Goal: Task Accomplishment & Management: Manage account settings

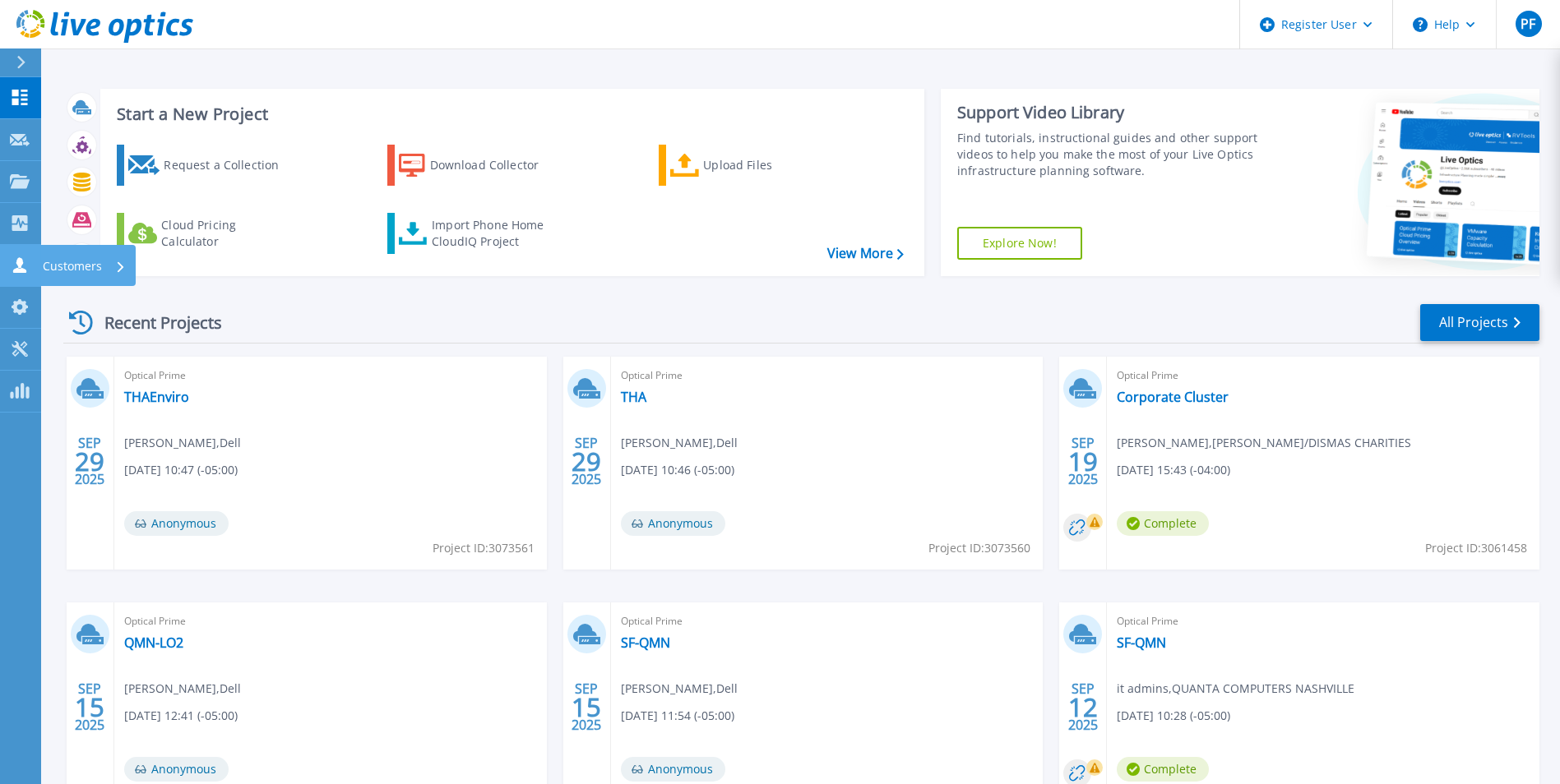
click at [15, 252] on link "Customers Customers" at bounding box center [20, 266] width 41 height 42
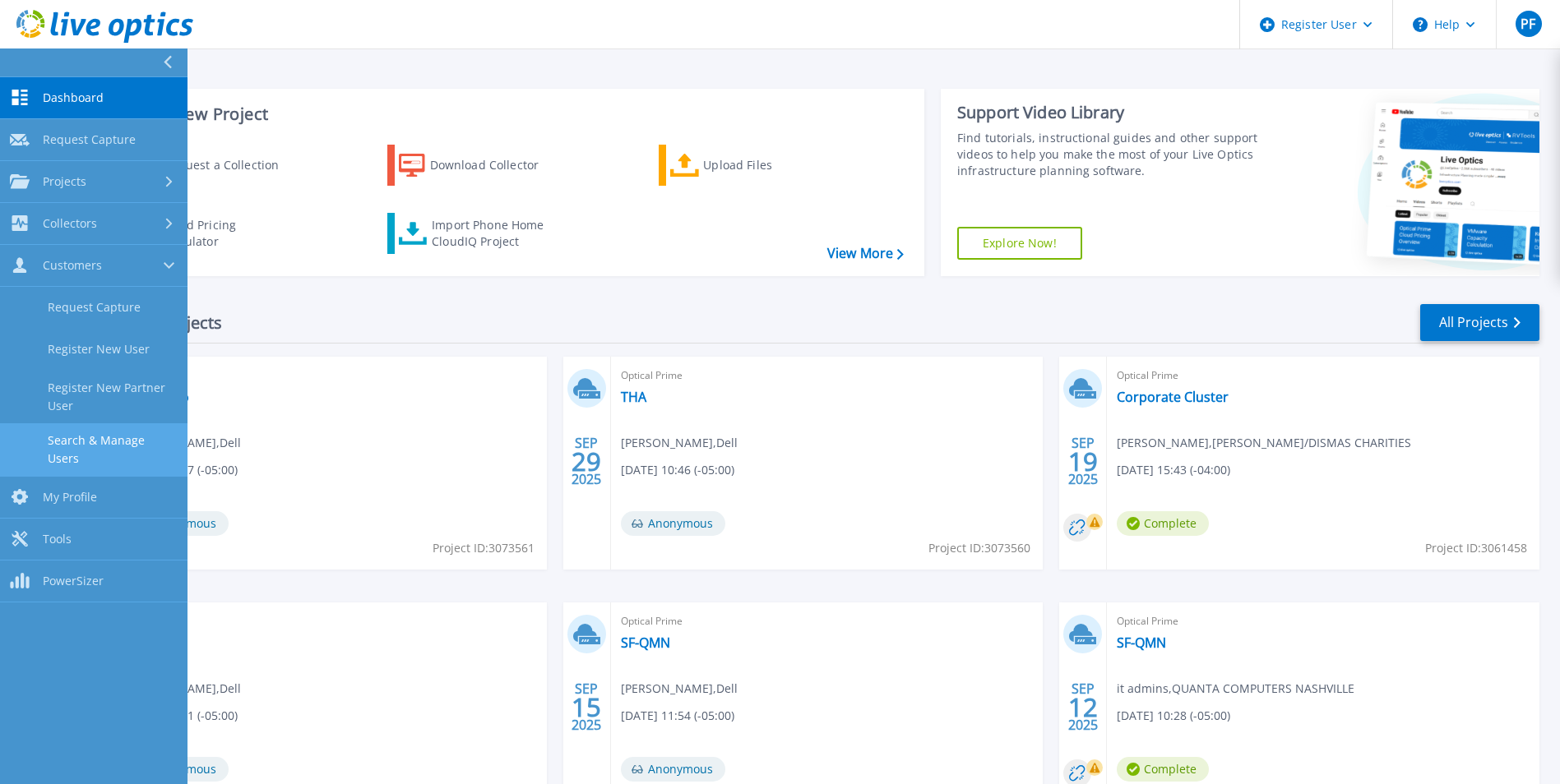
click at [107, 431] on link "Search & Manage Users" at bounding box center [94, 450] width 188 height 53
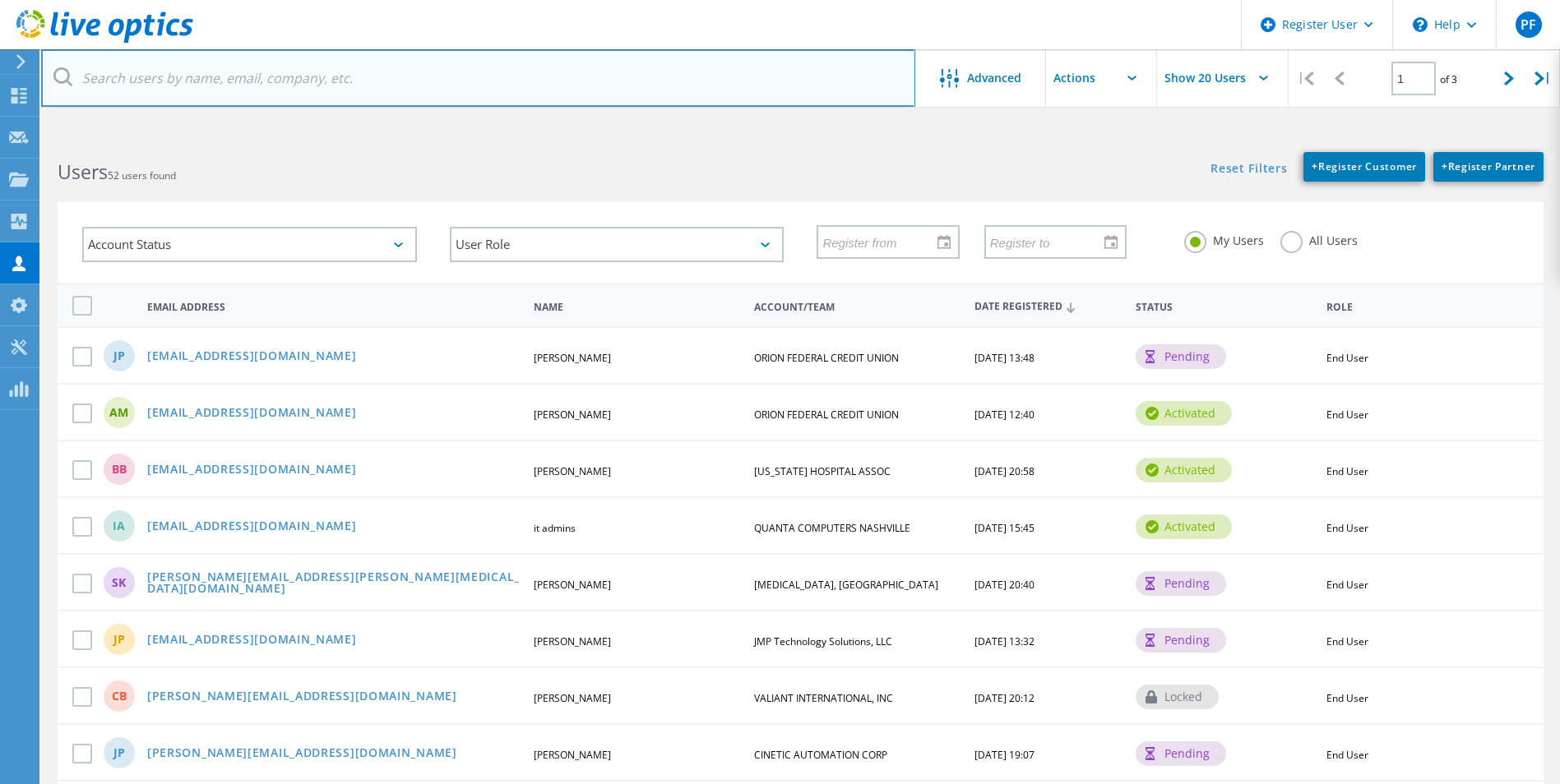
click at [294, 56] on input "text" at bounding box center [478, 78] width 874 height 58
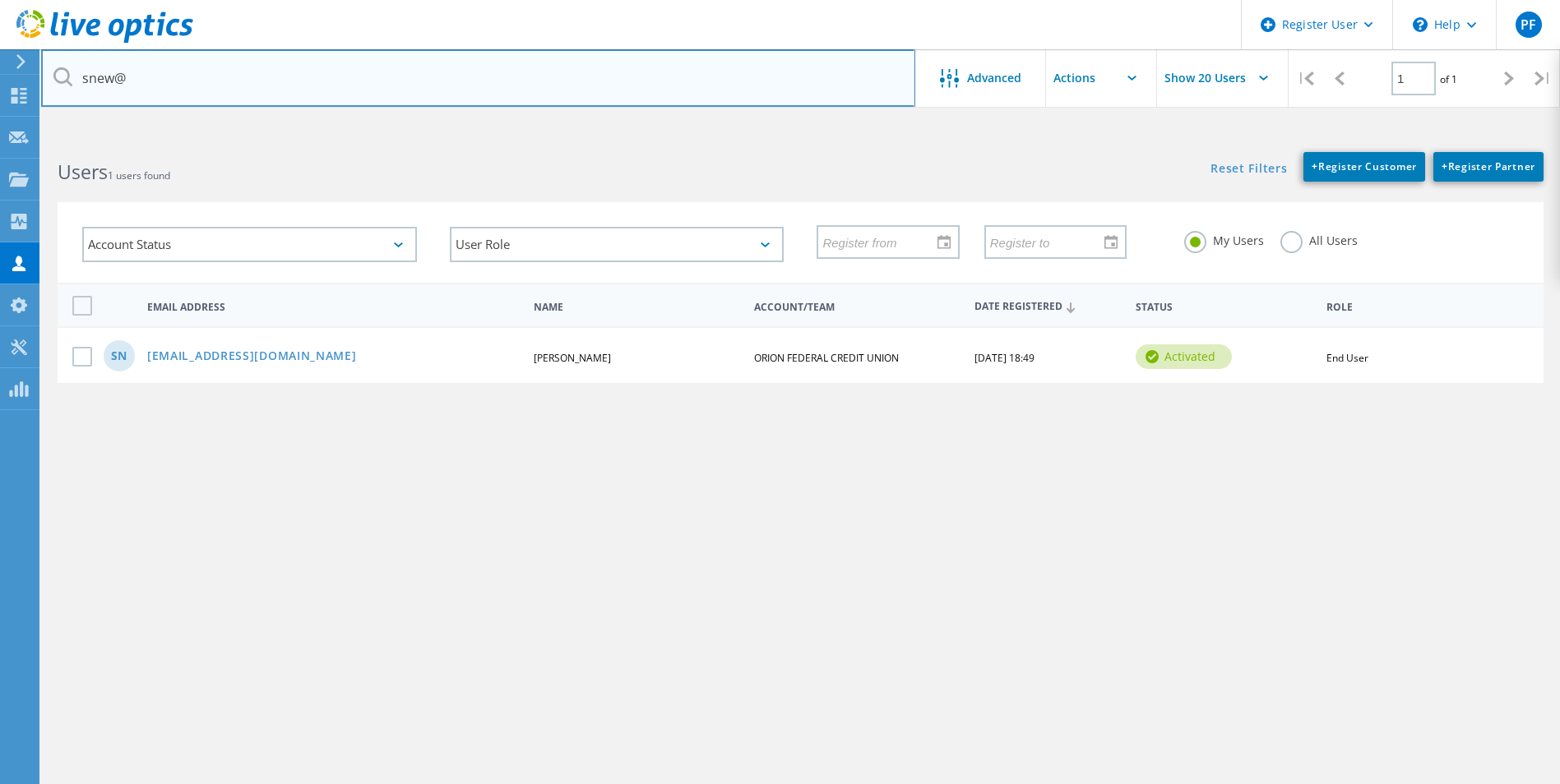
type input "snew@"
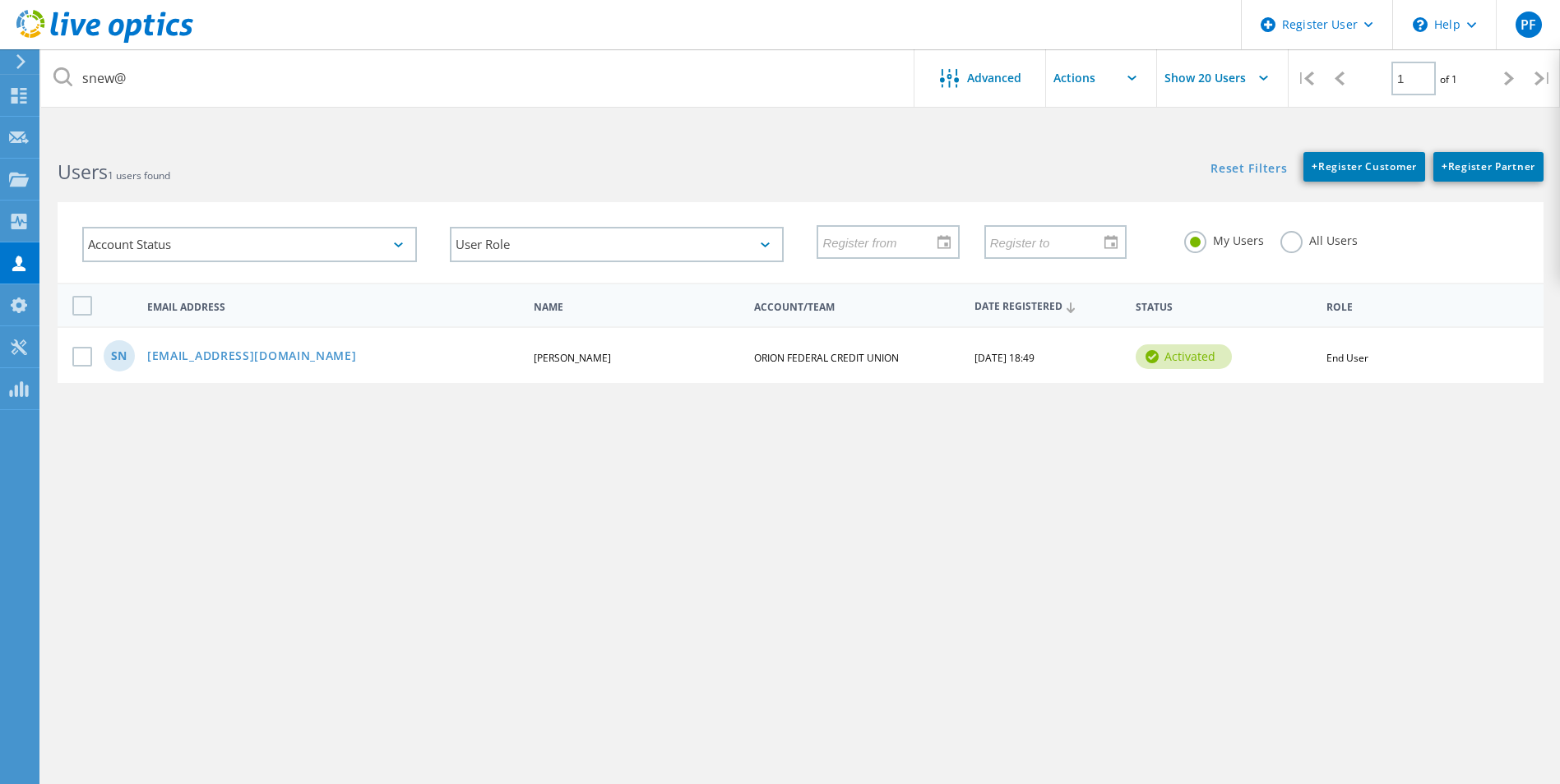
click at [605, 147] on div "Users 1 users found" at bounding box center [421, 157] width 759 height 43
click at [223, 364] on link "[EMAIL_ADDRESS][DOMAIN_NAME]" at bounding box center [252, 357] width 210 height 14
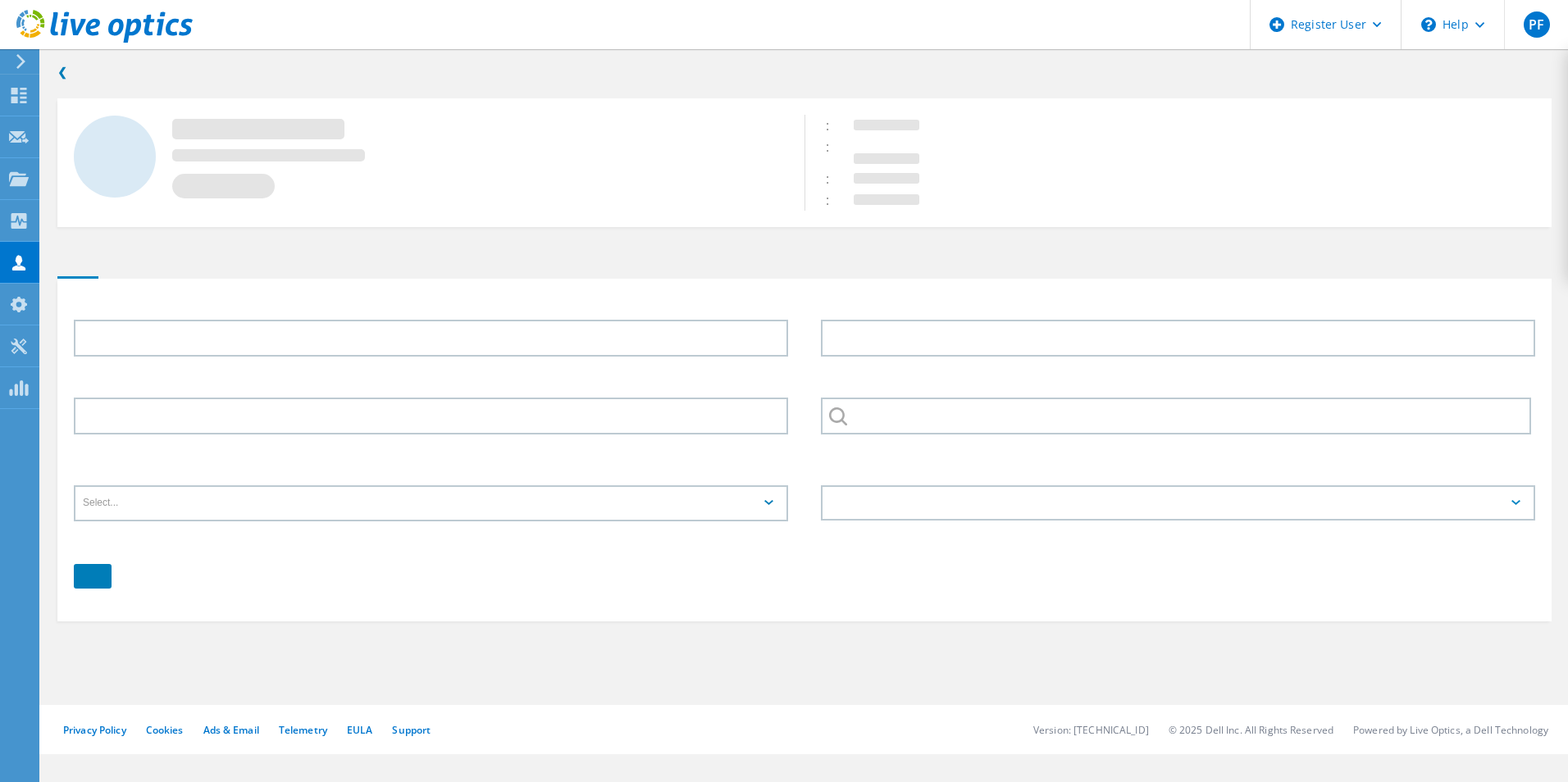
type input "[PERSON_NAME]"
type input "New"
type input "ORION FEDERAL CREDIT UNION"
type input "English"
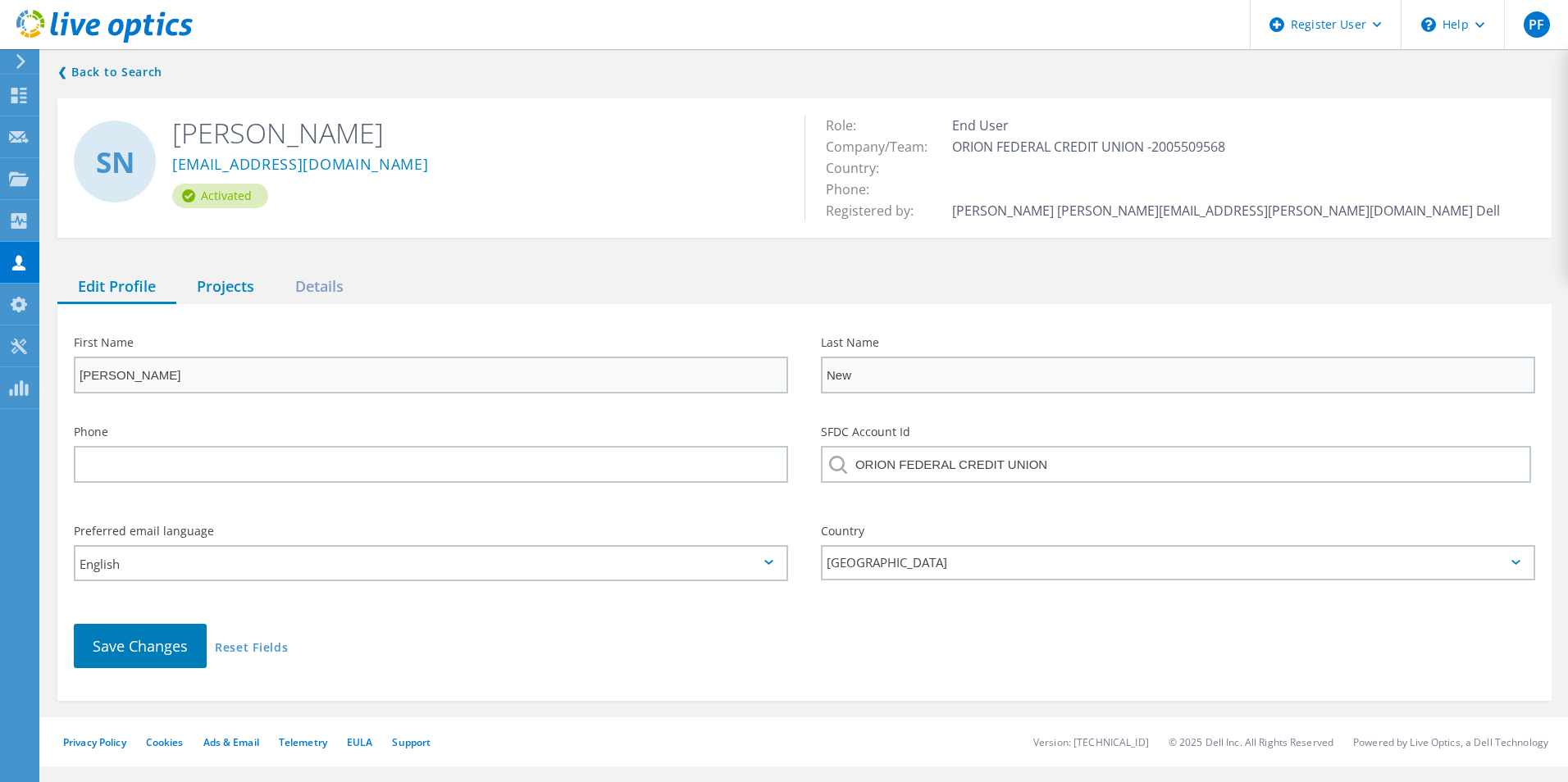
click at [249, 284] on div "Projects" at bounding box center [225, 287] width 98 height 33
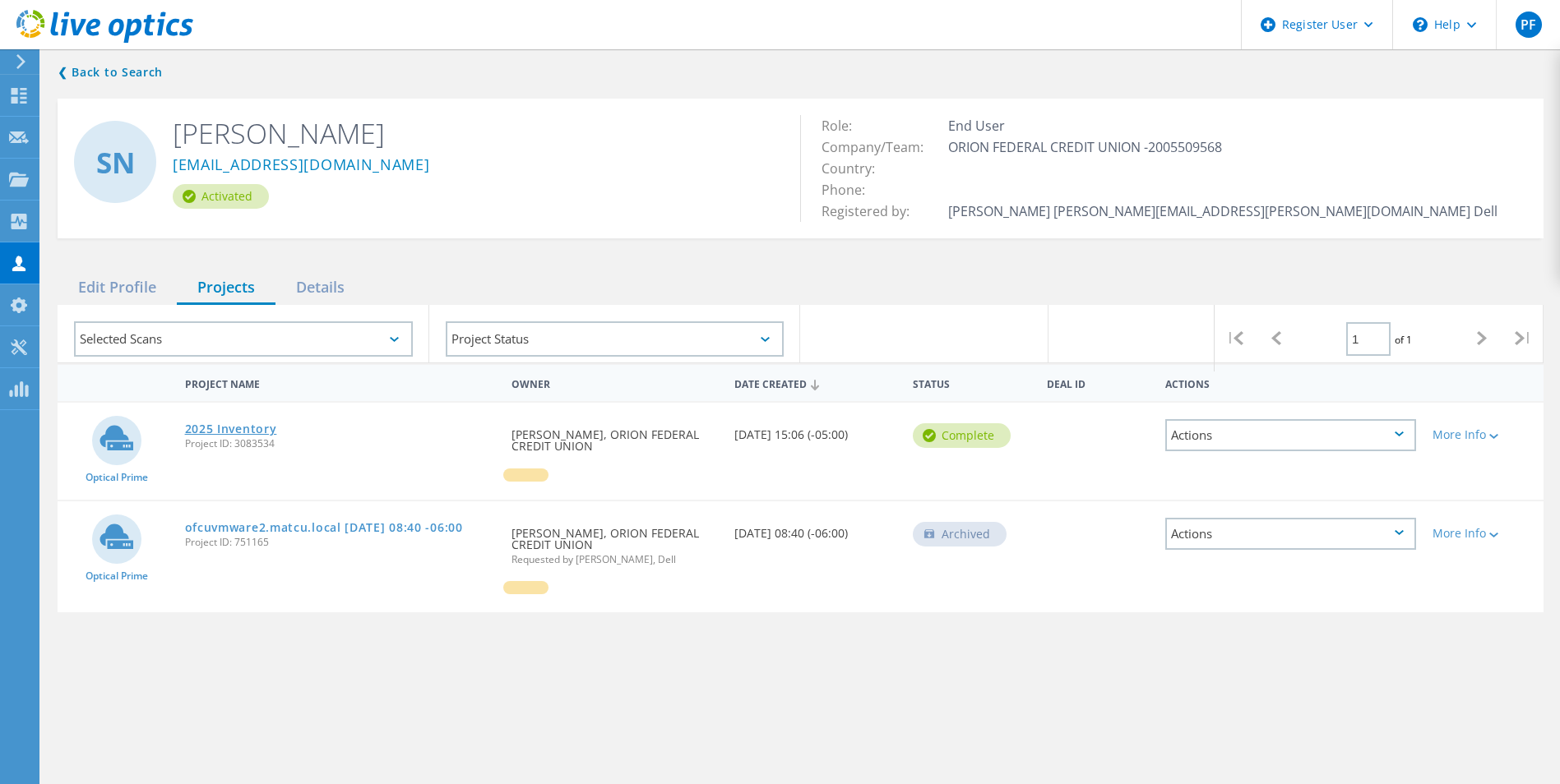
click at [254, 431] on link "2025 Inventory" at bounding box center [231, 429] width 92 height 12
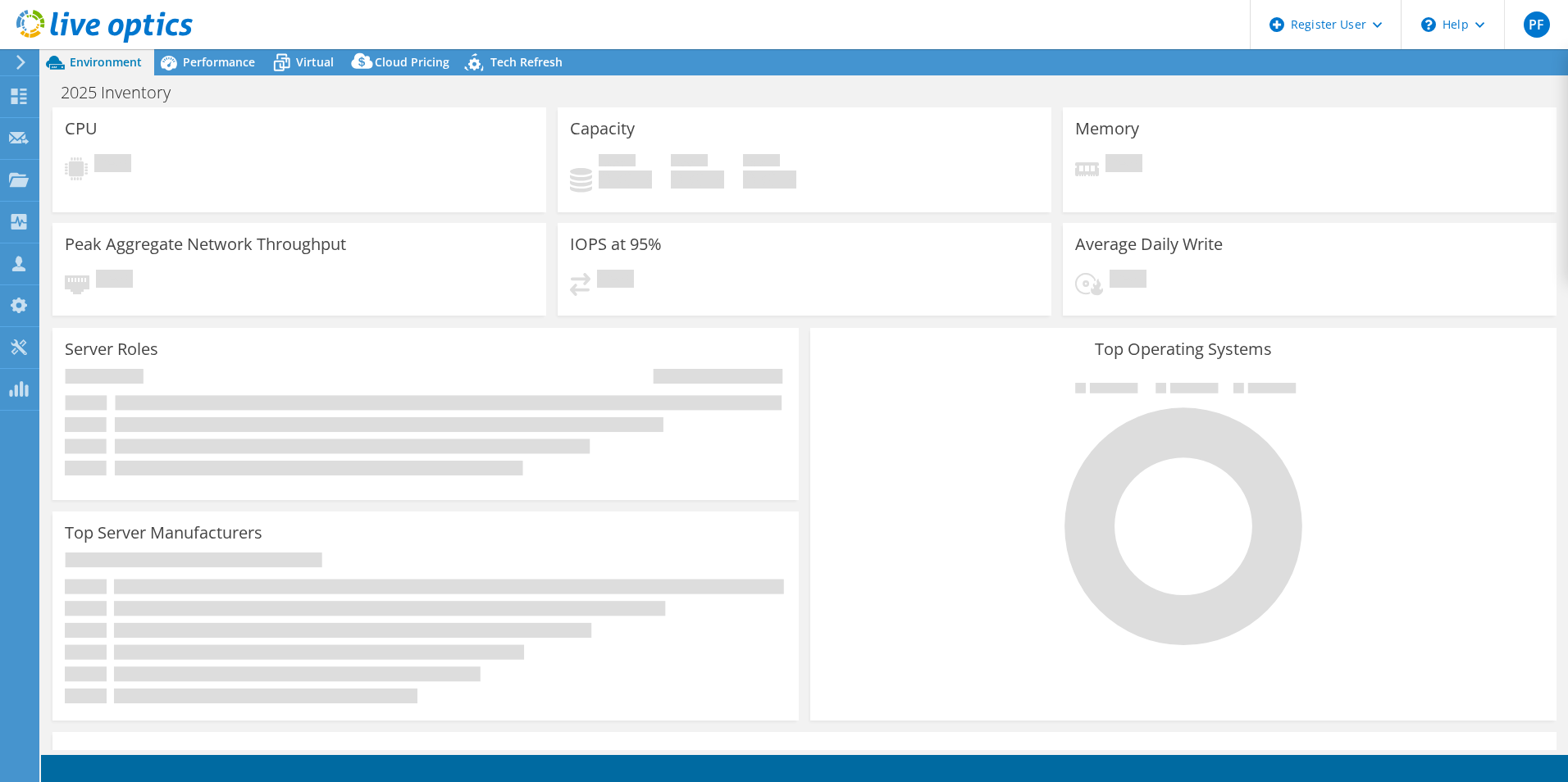
select select "USD"
